Goal: Task Accomplishment & Management: Use online tool/utility

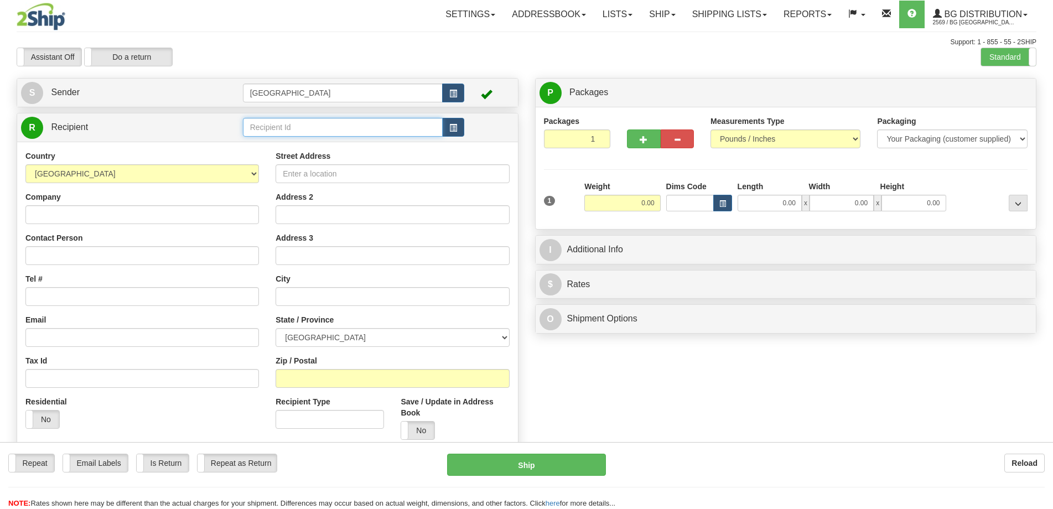
click at [292, 126] on input "text" at bounding box center [343, 127] width 200 height 19
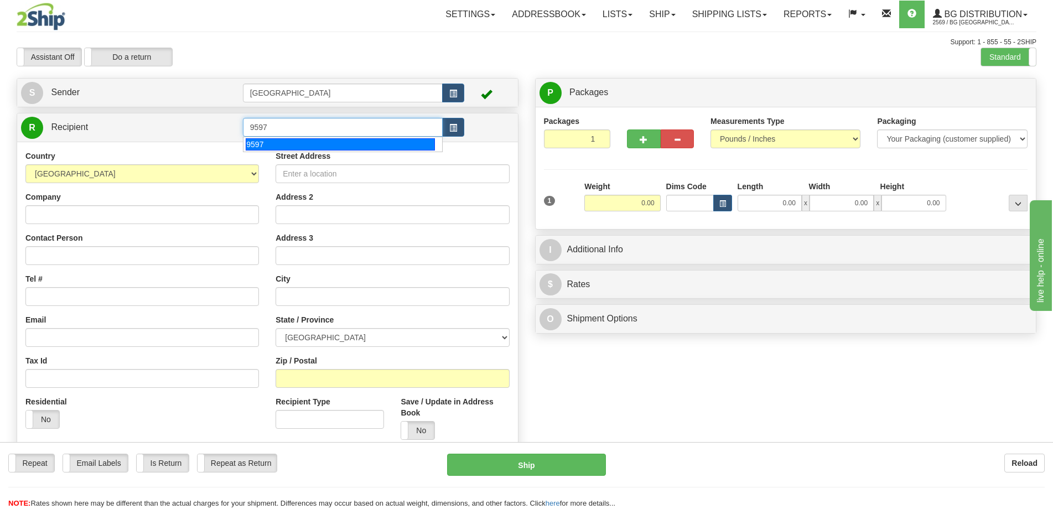
click at [322, 142] on div "9597" at bounding box center [340, 144] width 189 height 12
type input "9597"
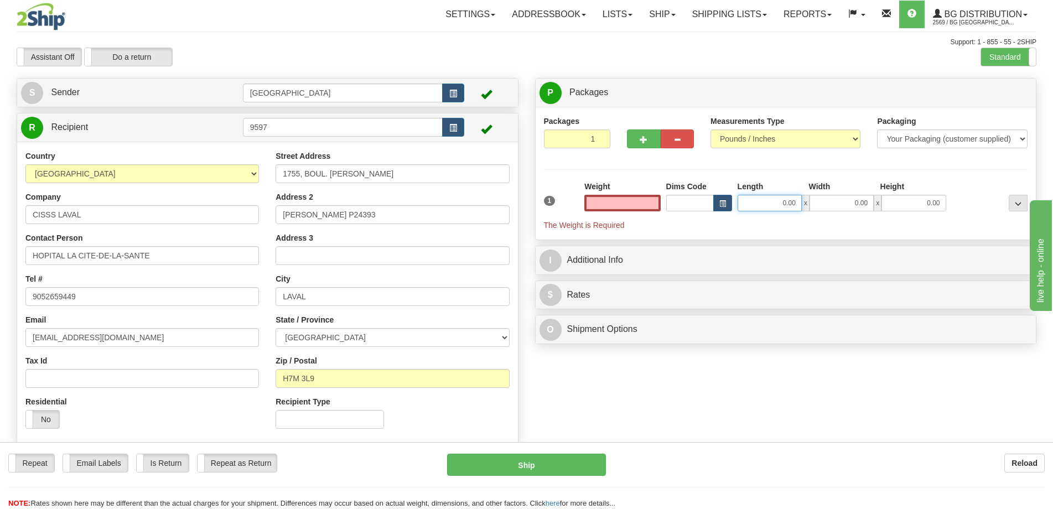
type input "0.00"
click at [749, 205] on input "0.00" at bounding box center [770, 203] width 64 height 17
type input "10.00"
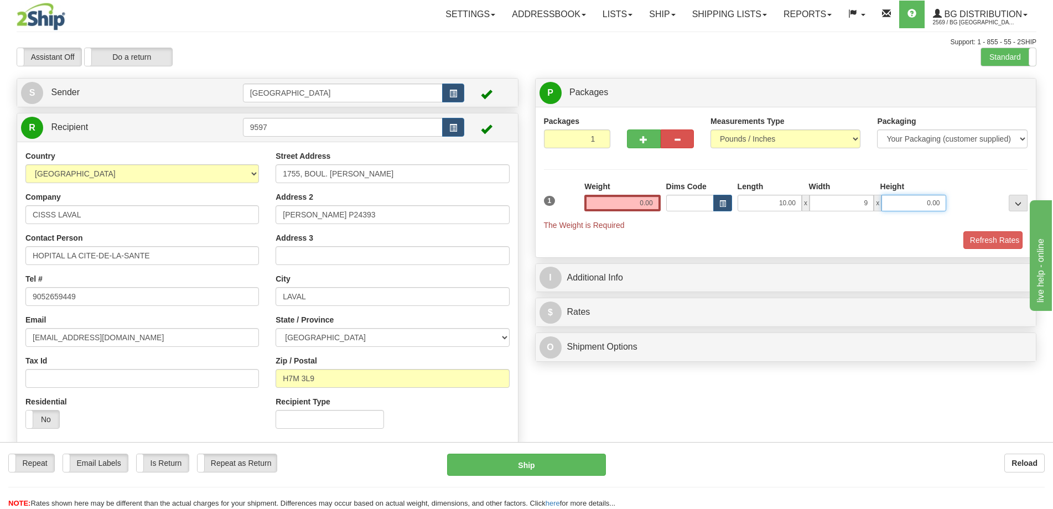
type input "9.00"
type input "4.00"
click at [660, 210] on input "0.00" at bounding box center [622, 203] width 76 height 17
click at [651, 208] on input "text" at bounding box center [622, 203] width 76 height 17
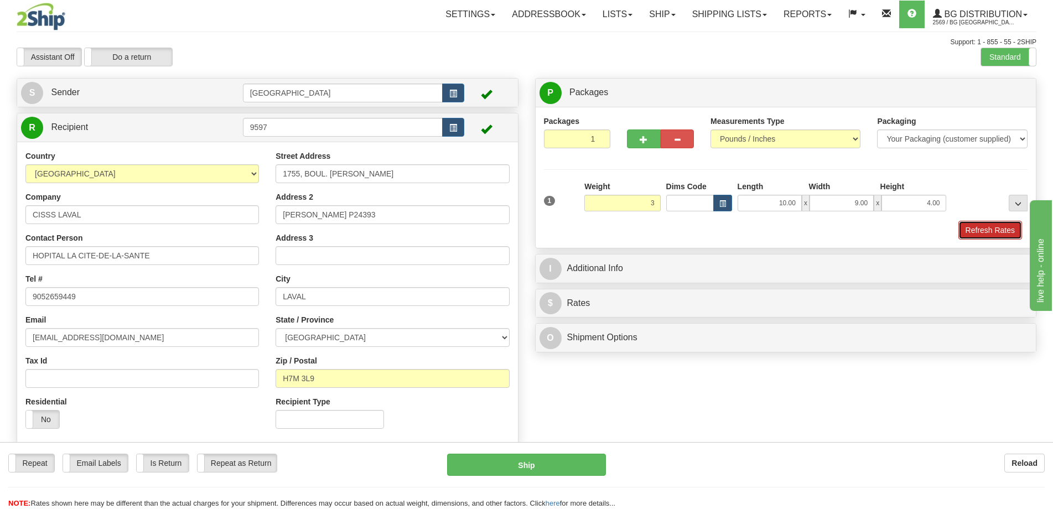
click at [998, 232] on button "Refresh Rates" at bounding box center [990, 230] width 64 height 19
type input "3.00"
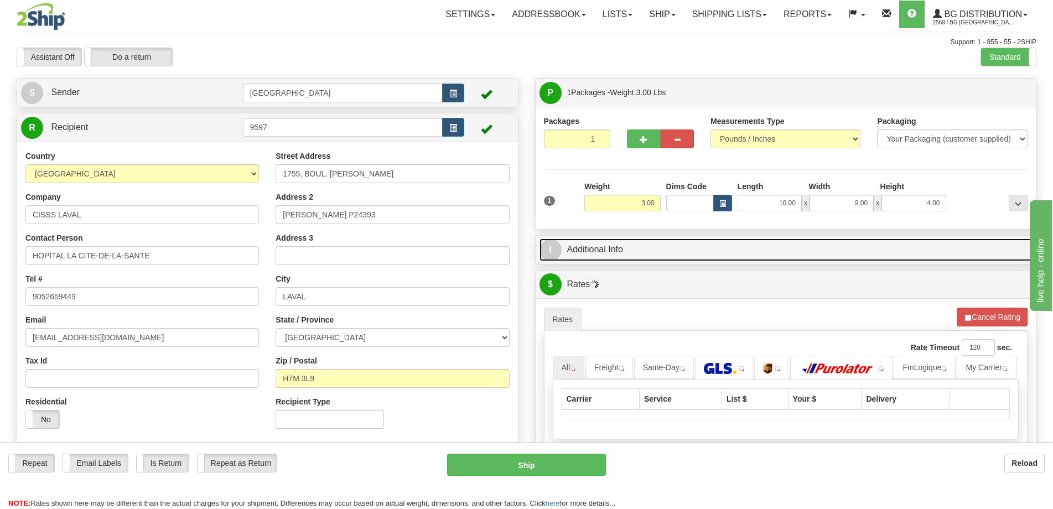
click at [923, 240] on link "I Additional Info" at bounding box center [786, 250] width 493 height 23
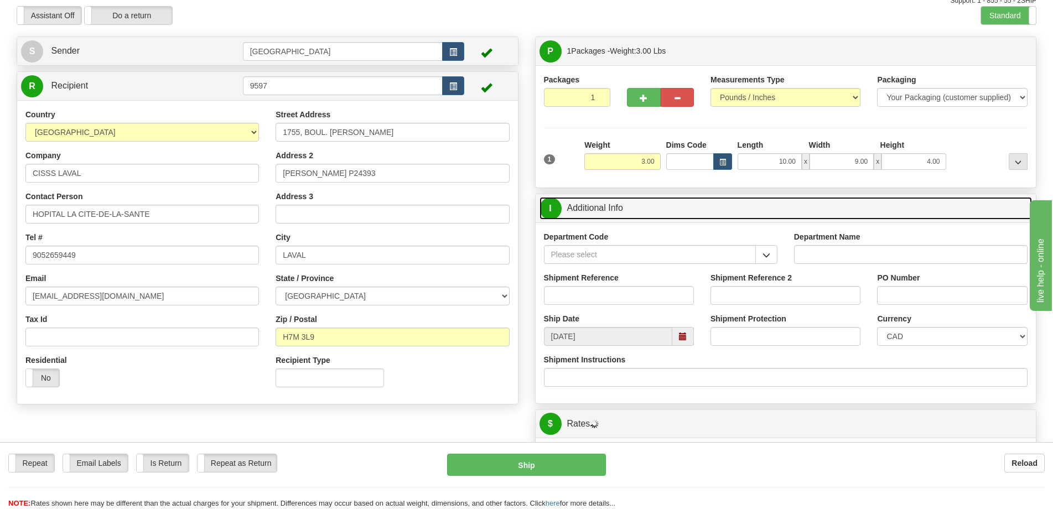
scroll to position [166, 0]
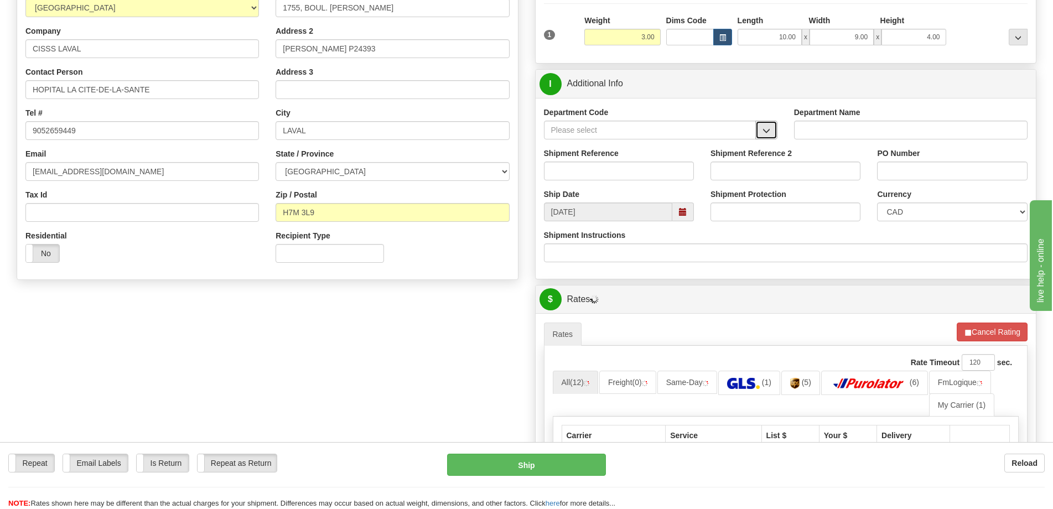
click at [773, 128] on button "button" at bounding box center [766, 130] width 22 height 19
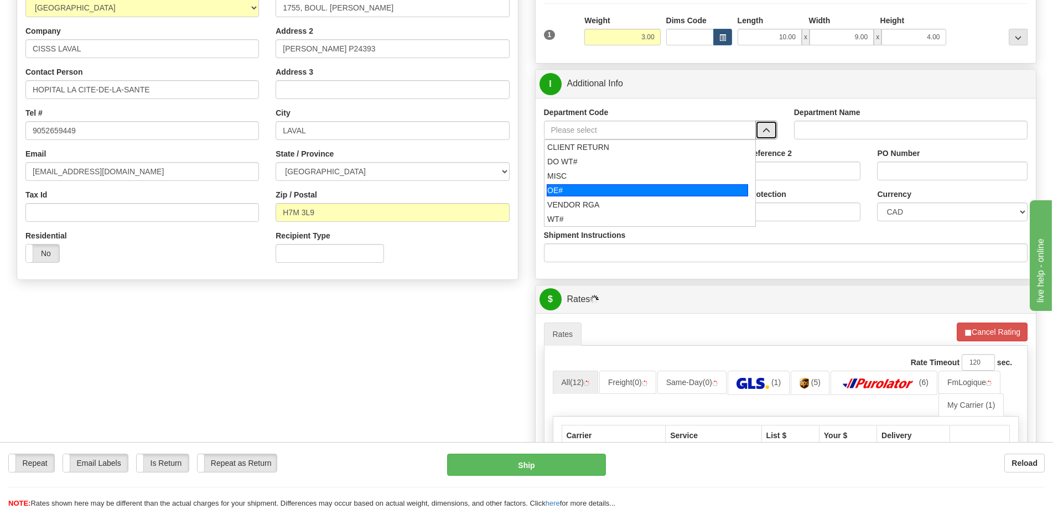
click at [619, 190] on div "OE#" at bounding box center [647, 190] width 201 height 12
type input "OE#"
type input "ORDERS"
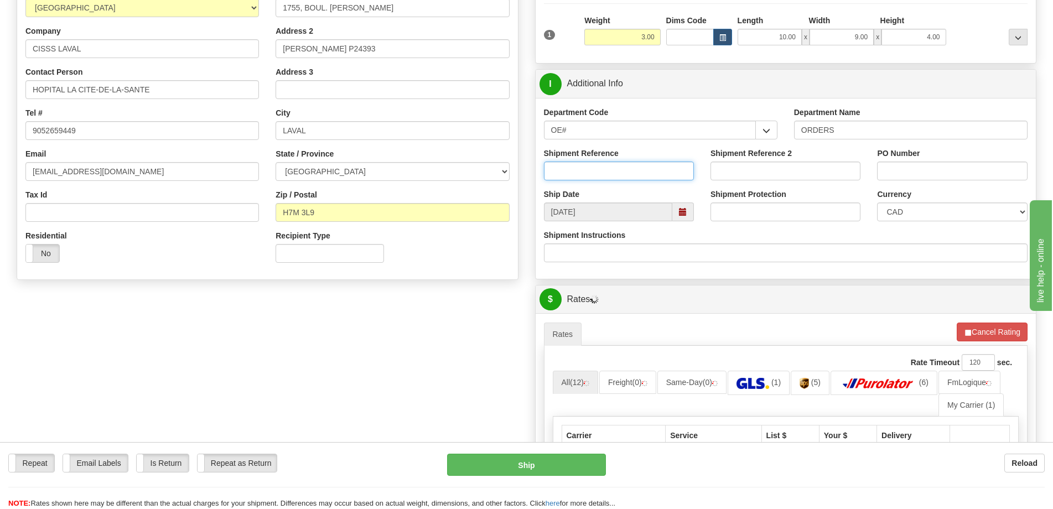
click at [620, 166] on input "Shipment Reference" at bounding box center [619, 171] width 150 height 19
type input "50318859-03"
click at [976, 165] on input "PO Number" at bounding box center [952, 171] width 150 height 19
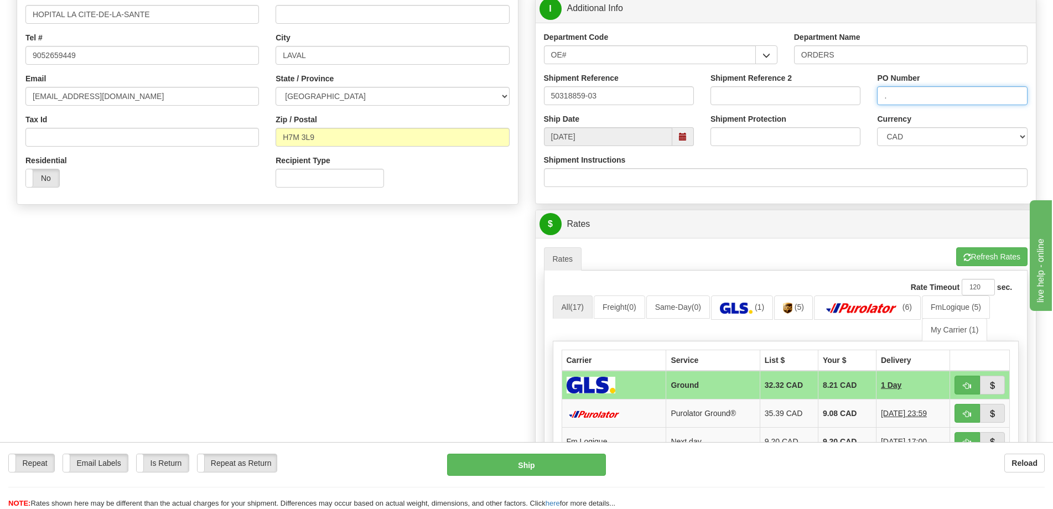
scroll to position [443, 0]
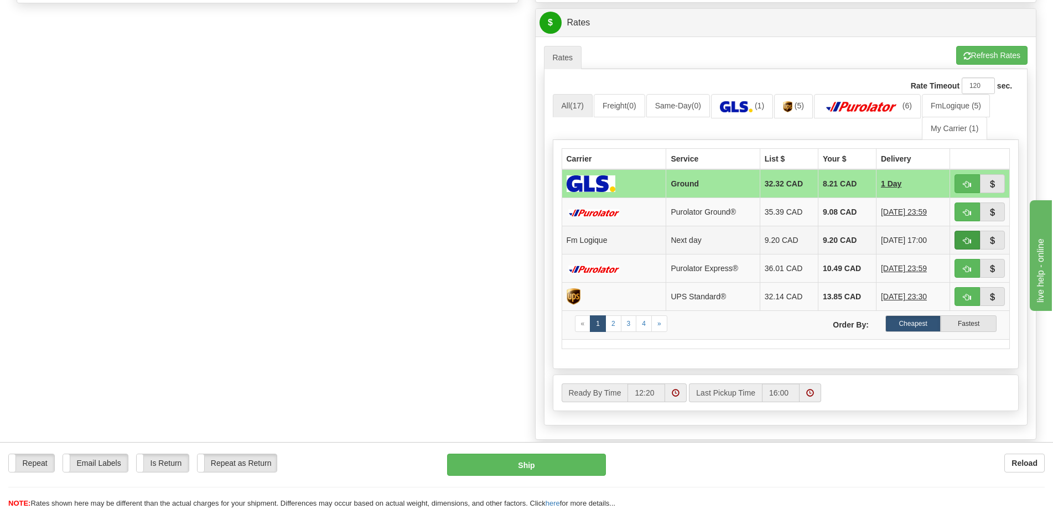
type input "."
click at [973, 237] on button "button" at bounding box center [967, 240] width 25 height 19
type input "jour"
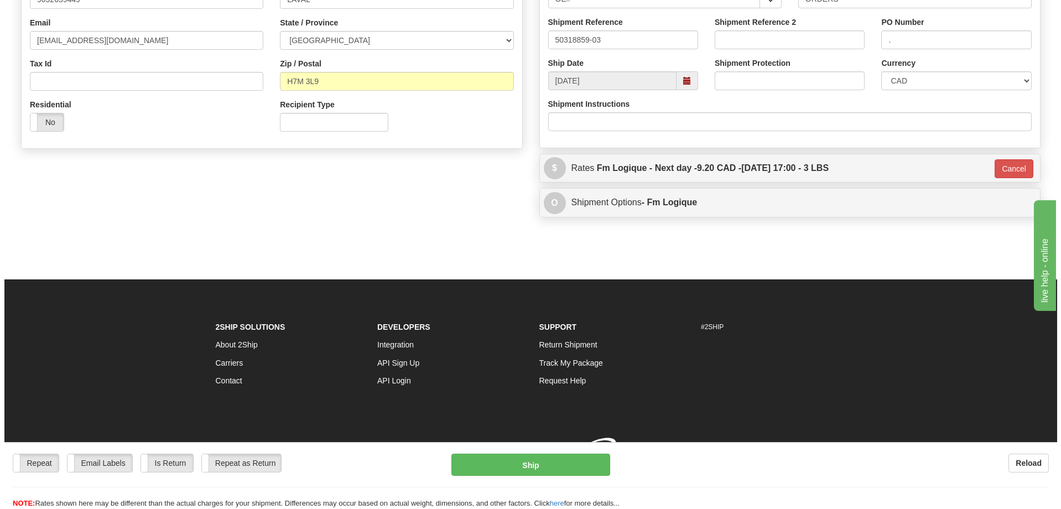
scroll to position [313, 0]
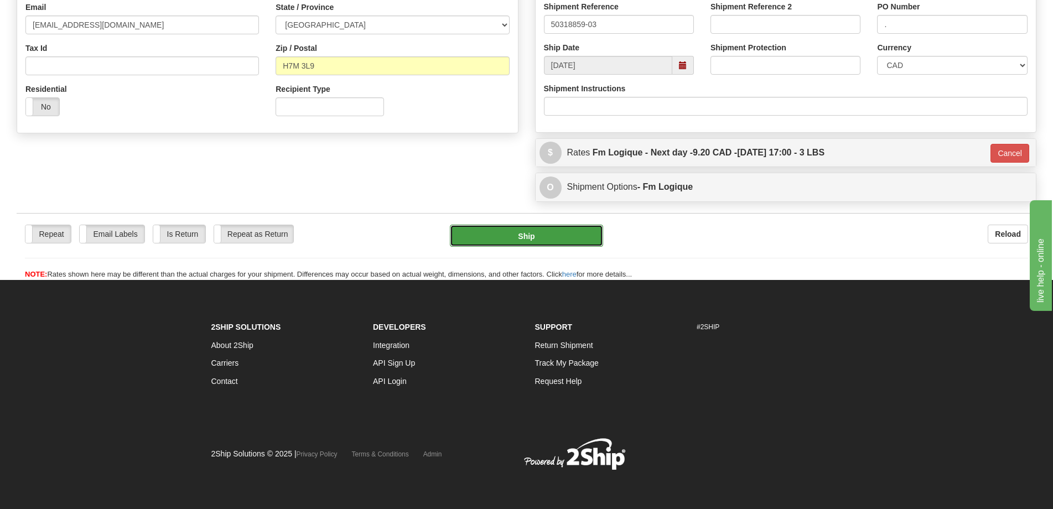
click at [579, 245] on button "Ship" at bounding box center [526, 236] width 153 height 22
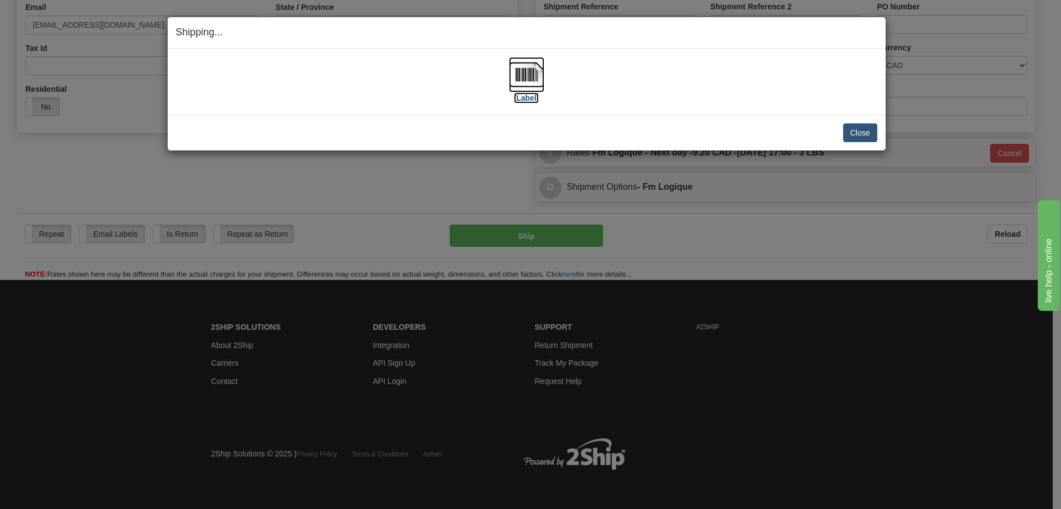
click at [522, 89] on img at bounding box center [526, 74] width 35 height 35
click at [857, 134] on button "Close" at bounding box center [860, 132] width 34 height 19
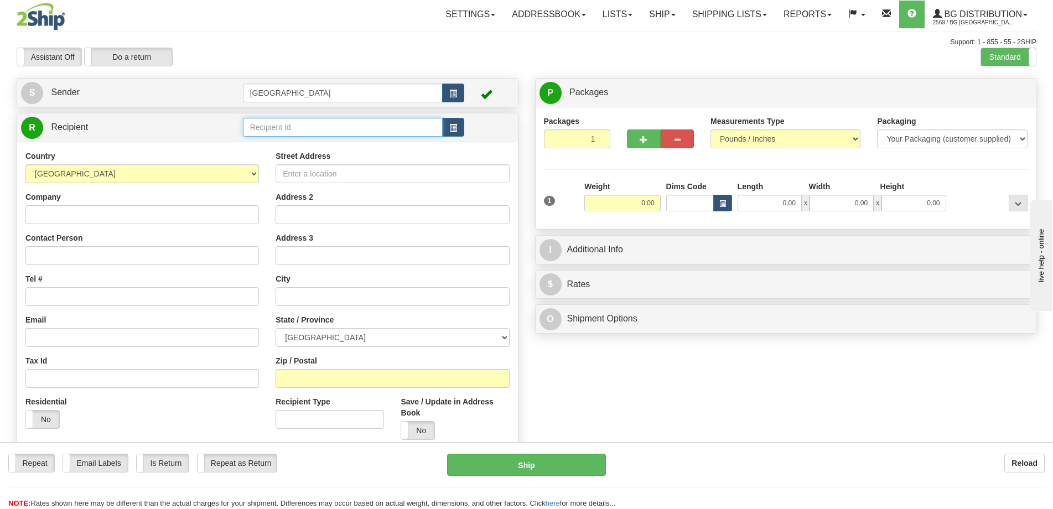
click at [309, 129] on input "text" at bounding box center [343, 127] width 200 height 19
click at [273, 147] on div "9542" at bounding box center [340, 144] width 189 height 12
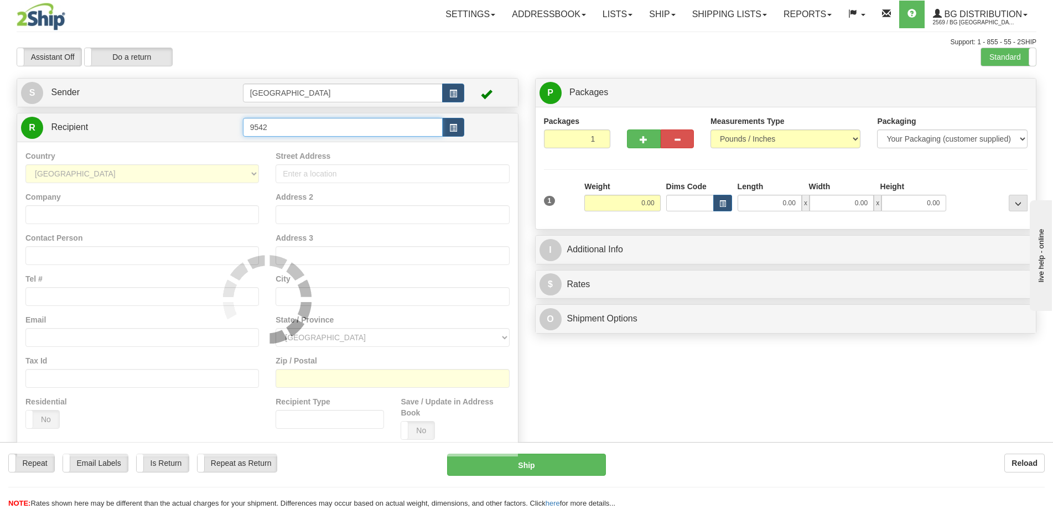
type input "9542"
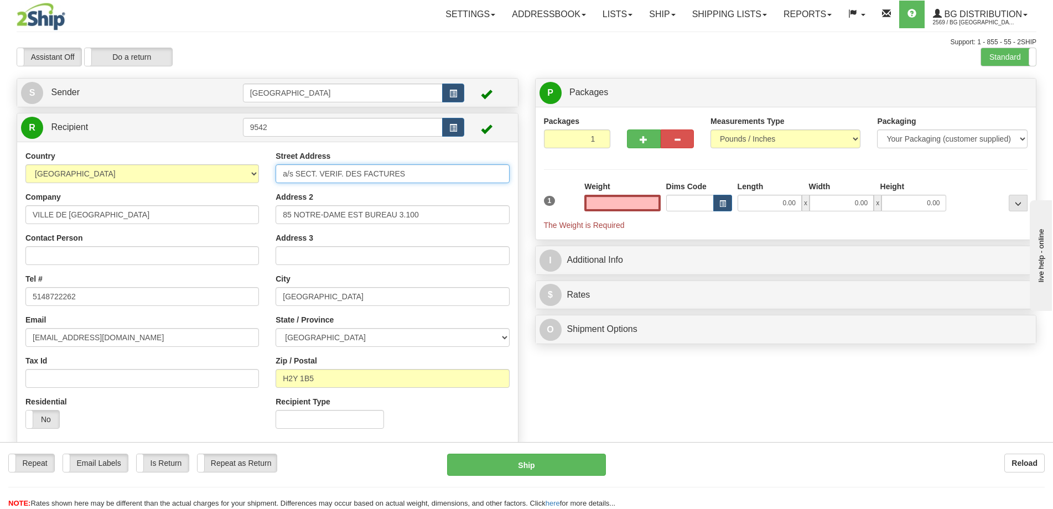
type input "0.00"
drag, startPoint x: 429, startPoint y: 172, endPoint x: 243, endPoint y: 157, distance: 186.5
click at [245, 162] on div "Country AFGHANISTAN ALAND ISLANDS ALBANIA ALGERIA AMERICAN SAMOA ANDORRA ANGOLA…" at bounding box center [267, 294] width 501 height 287
type input "12001 Boul. Maurice Duplessis"
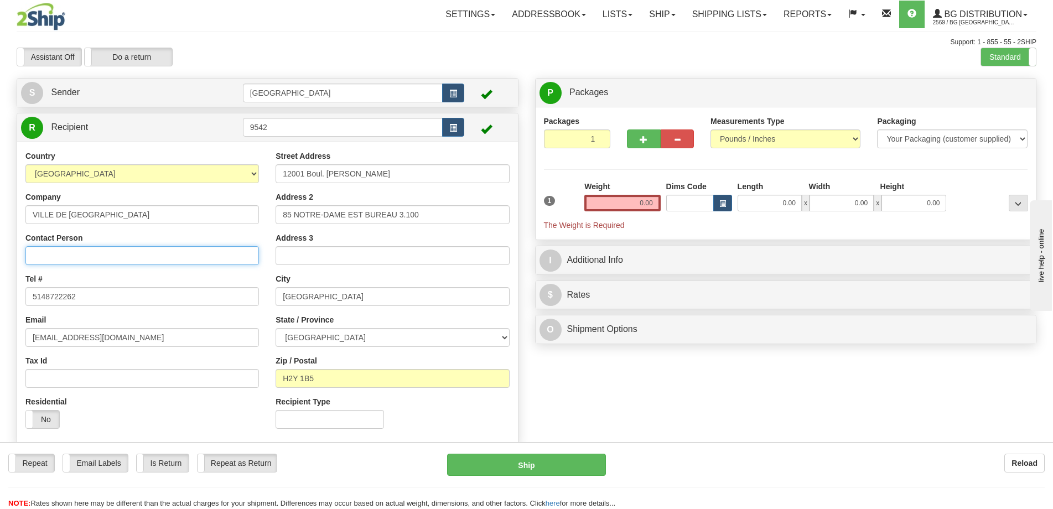
type input "Claudia Ramirez / Haoua Mehdi"
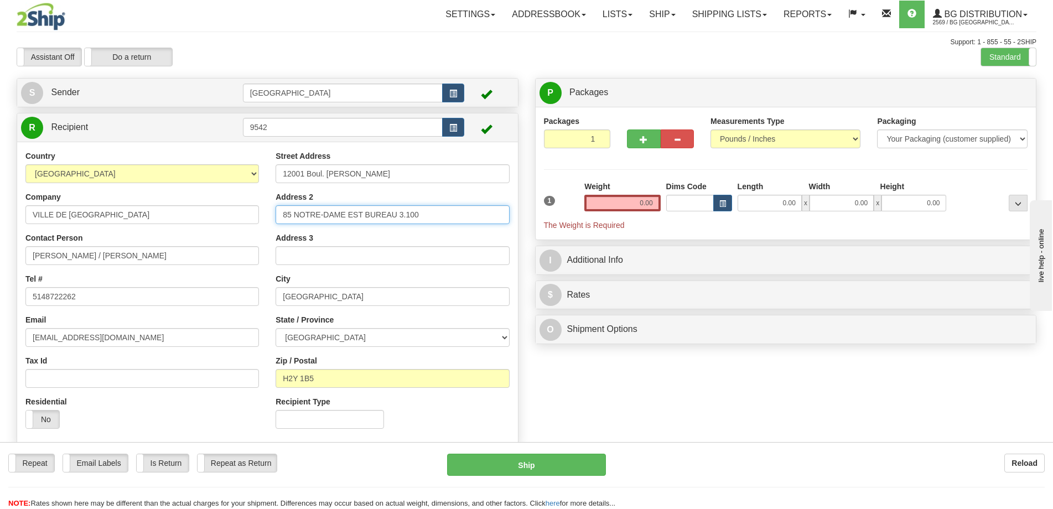
type input "Épuration des eaux usées"
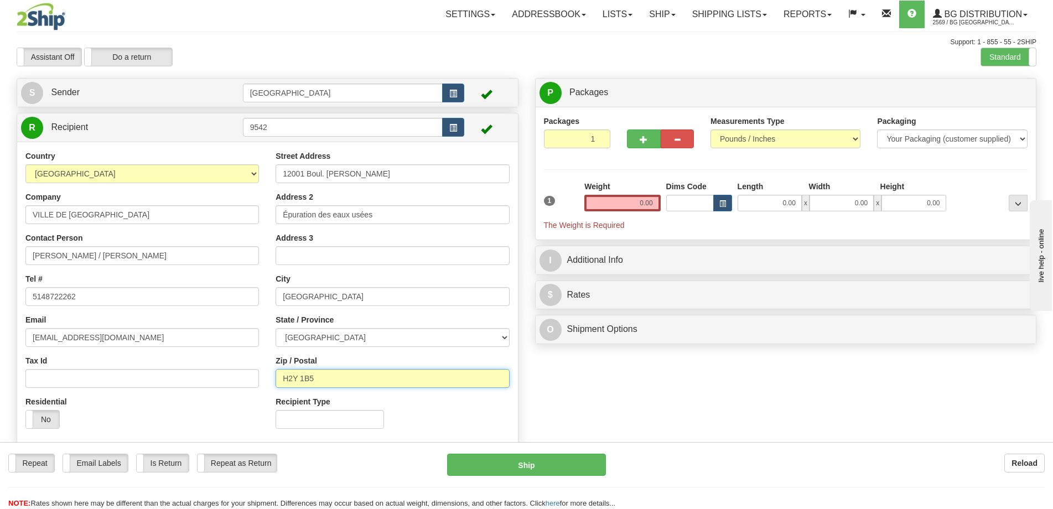
type input "H1C 1V3"
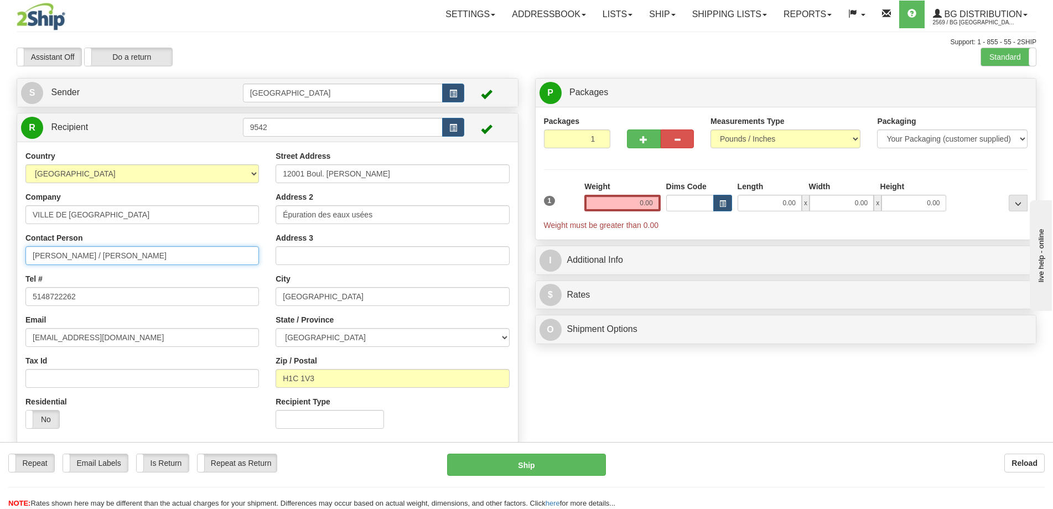
drag, startPoint x: 183, startPoint y: 258, endPoint x: 38, endPoint y: 261, distance: 145.0
click at [38, 261] on input "Claudia Ramirez / Haoua Mehdi" at bounding box center [142, 255] width 234 height 19
type input "C"
click at [762, 196] on input "0.00" at bounding box center [770, 203] width 64 height 17
type input "19.00"
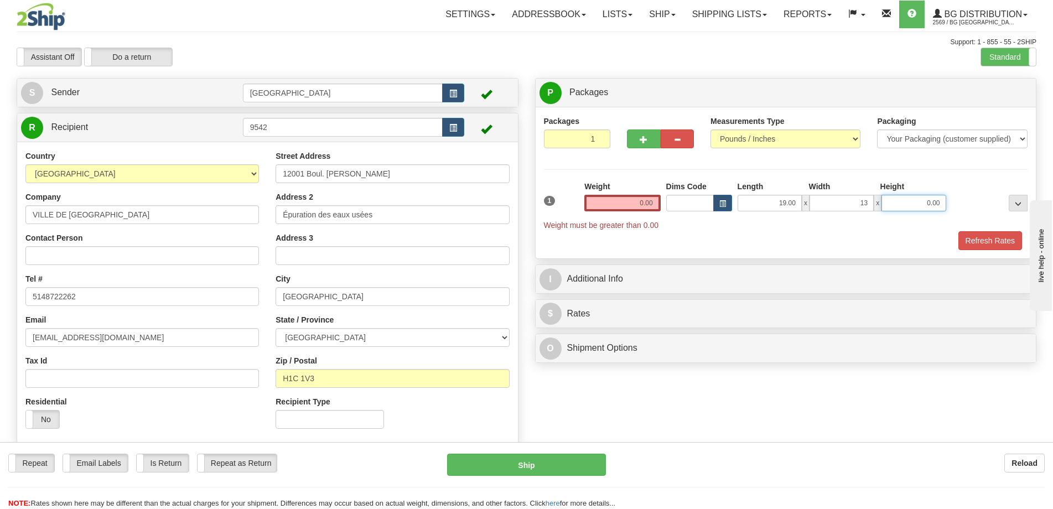
type input "13.00"
type input "8.00"
click at [640, 197] on input "0.00" at bounding box center [622, 203] width 76 height 17
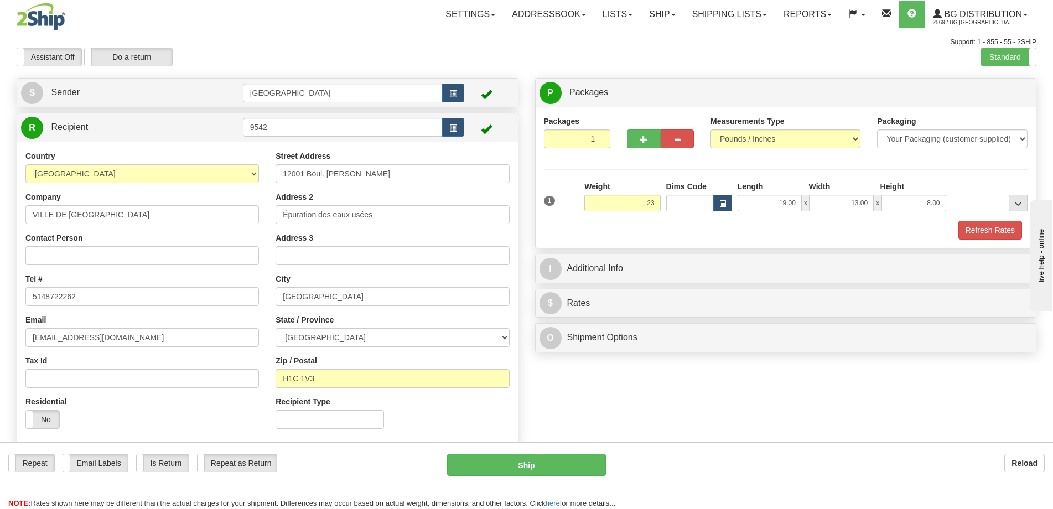
click at [951, 229] on div "Refresh Rates" at bounding box center [786, 230] width 490 height 19
type input "23.00"
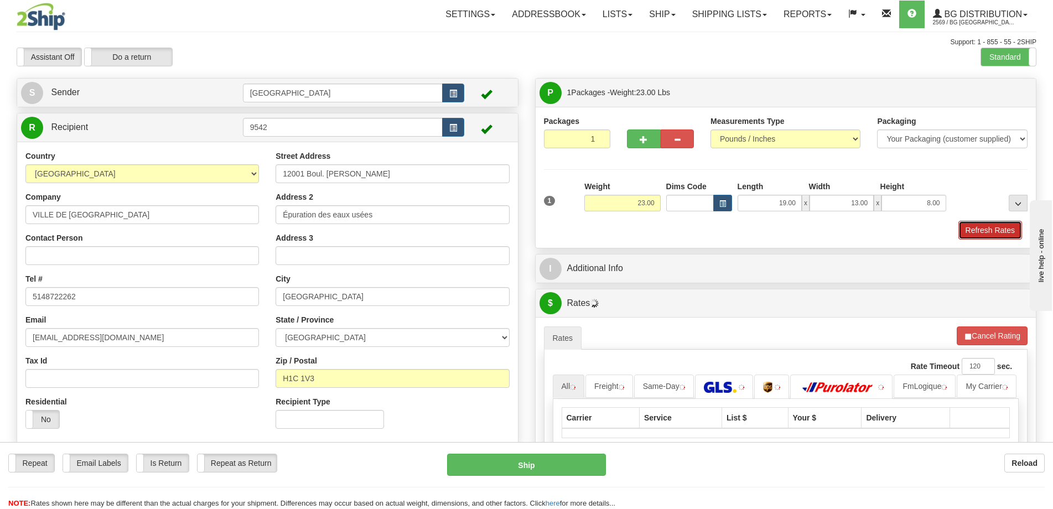
click at [964, 227] on button "Refresh Rates" at bounding box center [990, 230] width 64 height 19
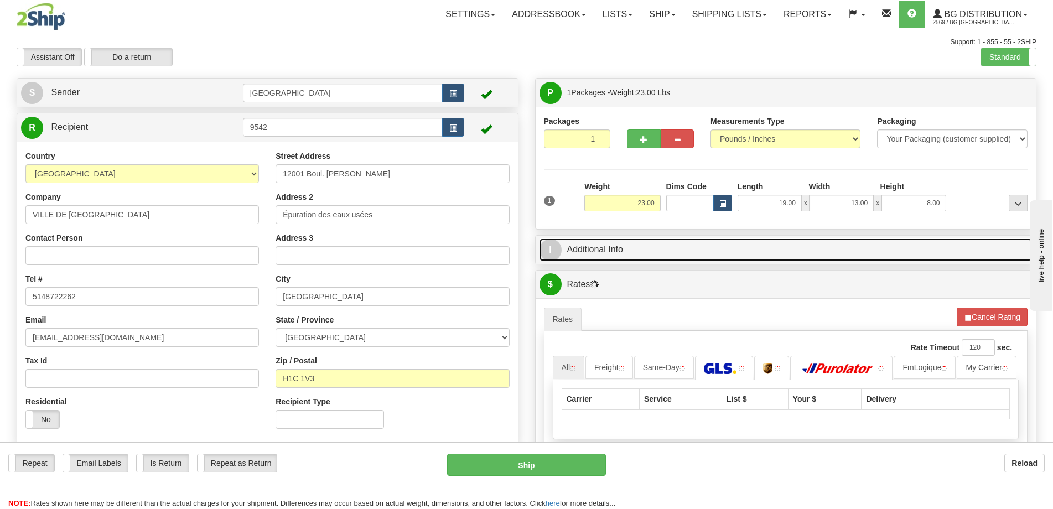
click at [909, 245] on link "I Additional Info" at bounding box center [786, 250] width 493 height 23
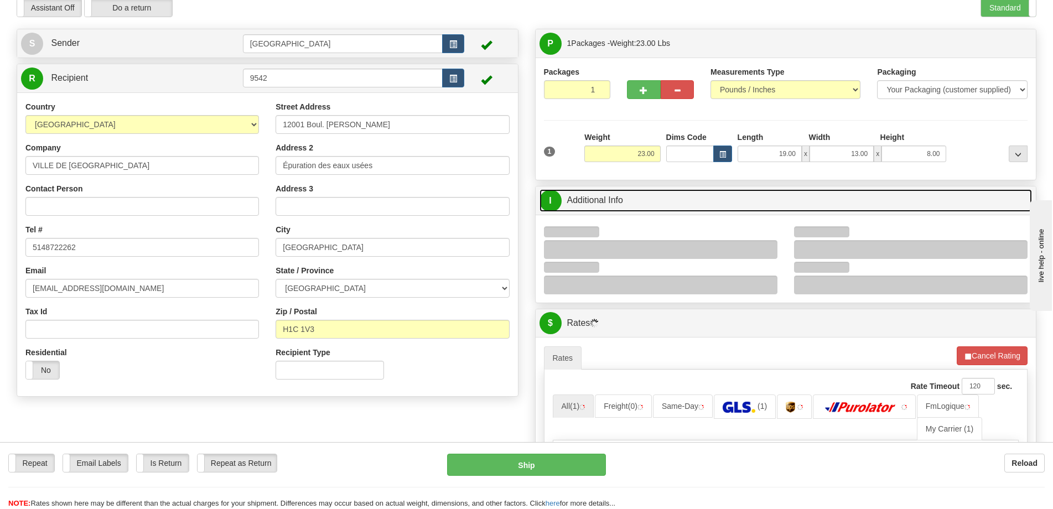
scroll to position [111, 0]
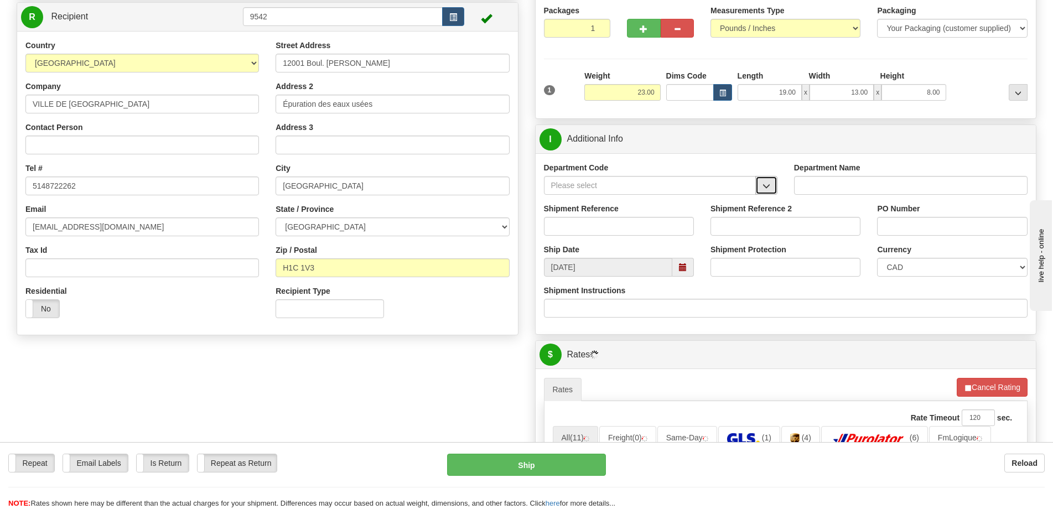
click at [764, 186] on span "button" at bounding box center [767, 186] width 8 height 7
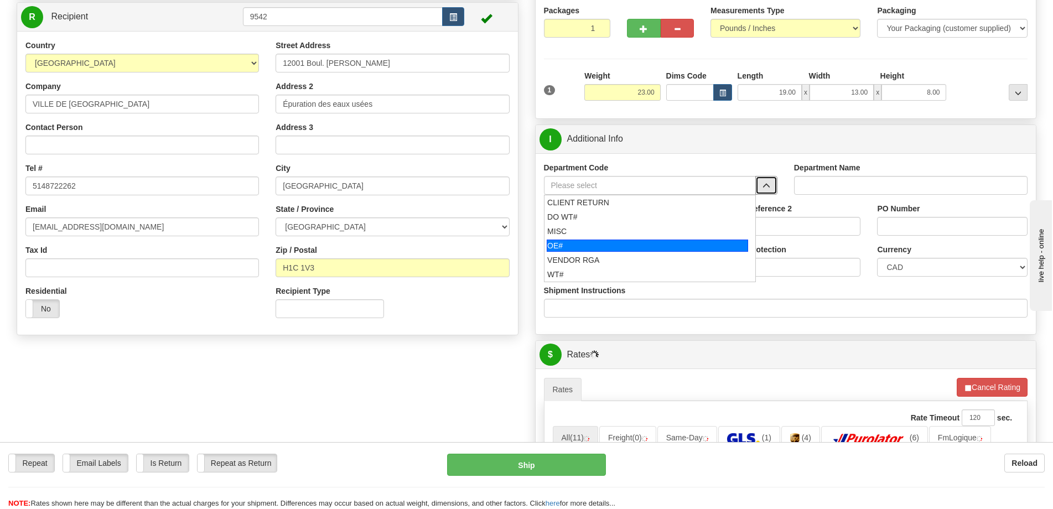
click at [594, 243] on div "OE#" at bounding box center [647, 246] width 201 height 12
type input "OE#"
type input "ORDERS"
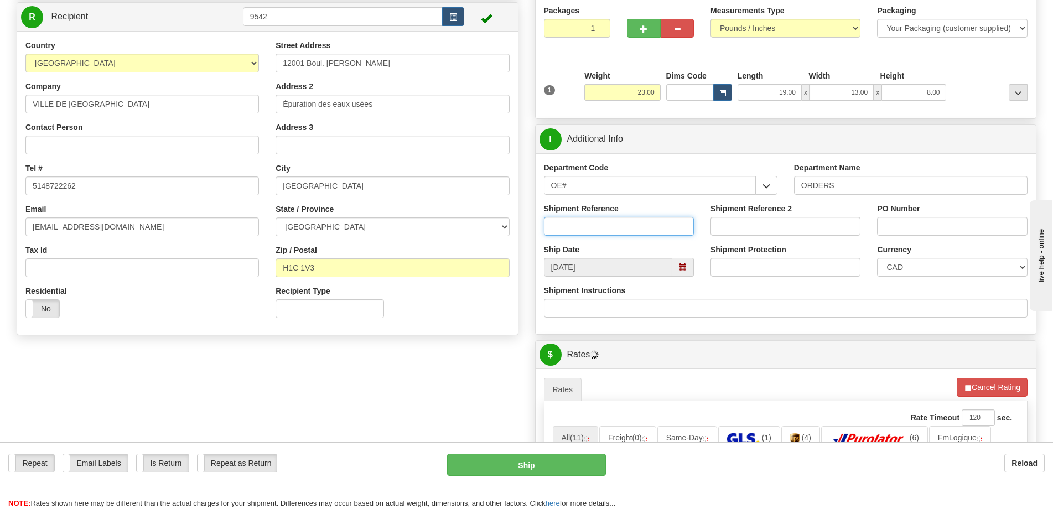
click at [602, 223] on input "Shipment Reference" at bounding box center [619, 226] width 150 height 19
type input "50323063-00"
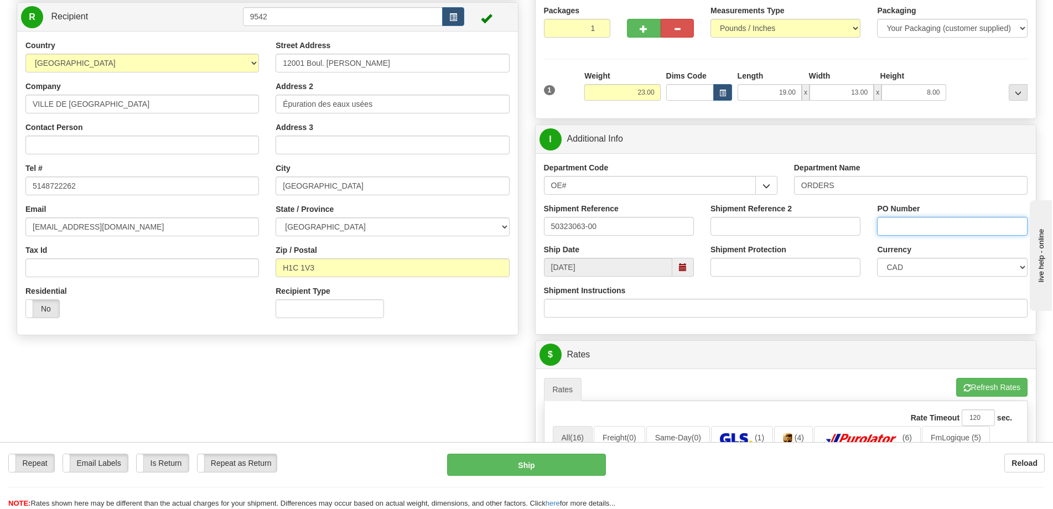
click at [878, 227] on input "PO Number" at bounding box center [952, 226] width 150 height 19
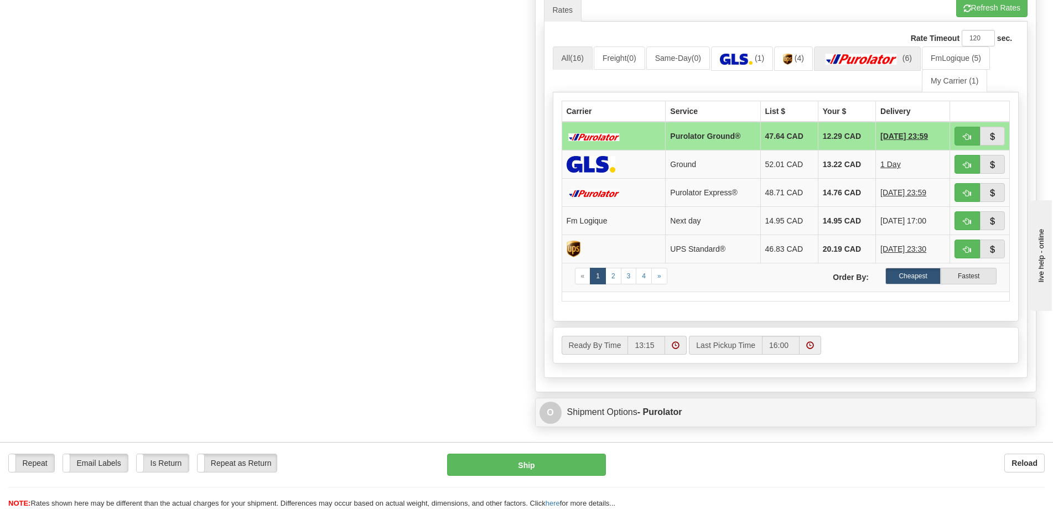
scroll to position [498, 0]
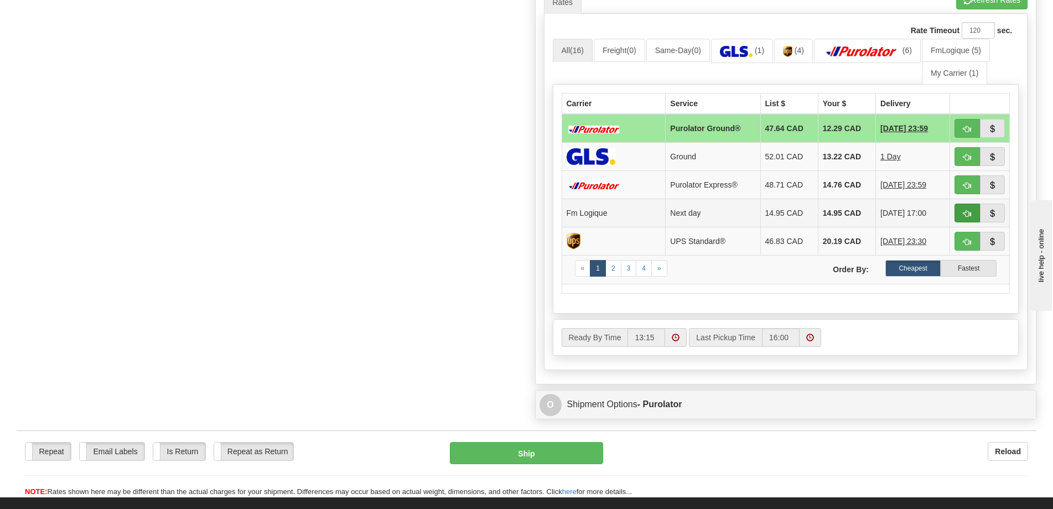
type input "."
click at [967, 216] on span "button" at bounding box center [967, 213] width 8 height 7
type input "jour"
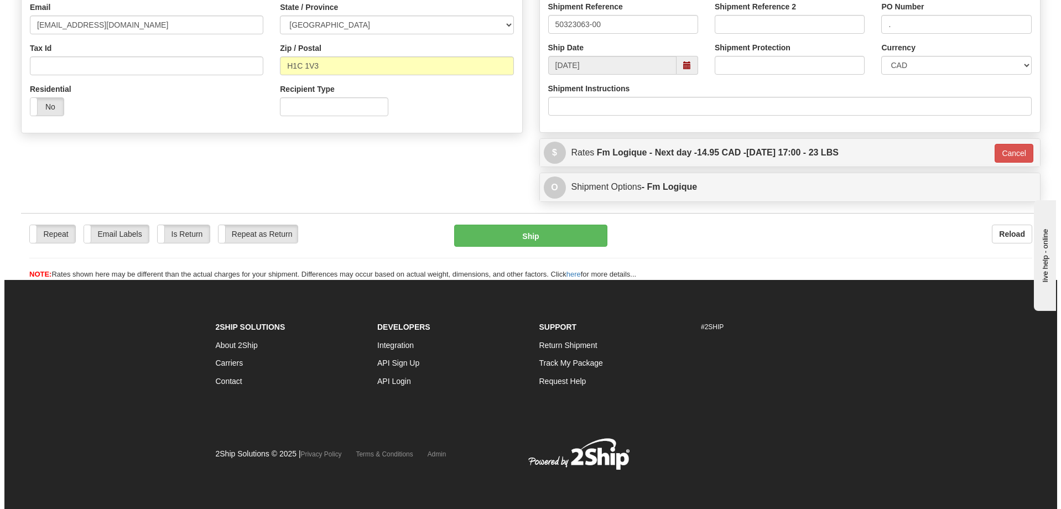
scroll to position [313, 0]
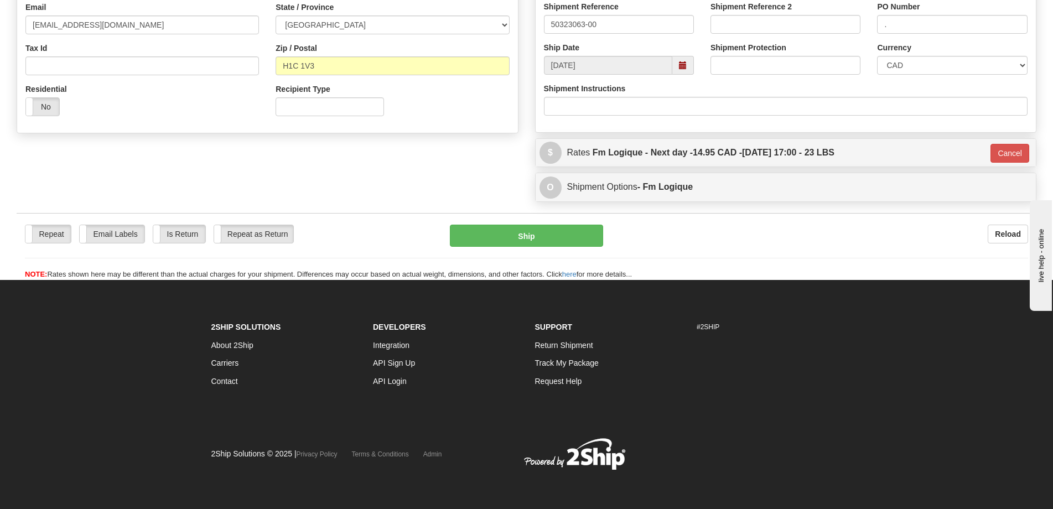
click at [561, 222] on div "Repeat Repeat Email Labels Email Labels Edit Is Return Is Return Repeat as Retu…" at bounding box center [527, 246] width 1020 height 67
click at [554, 236] on button "Ship" at bounding box center [526, 236] width 153 height 22
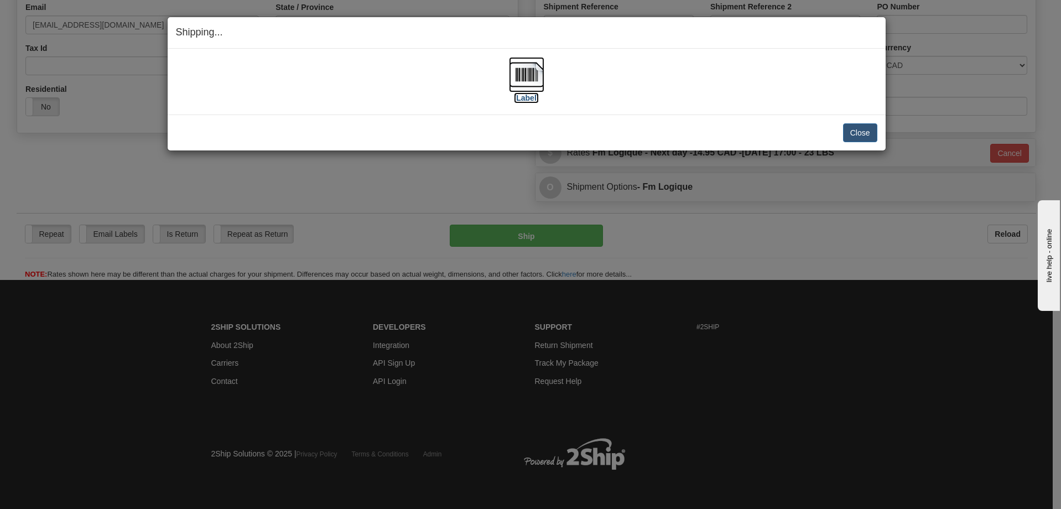
click at [527, 92] on label "[Label]" at bounding box center [526, 97] width 25 height 11
click at [848, 138] on button "Close" at bounding box center [860, 132] width 34 height 19
